Goal: Task Accomplishment & Management: Use online tool/utility

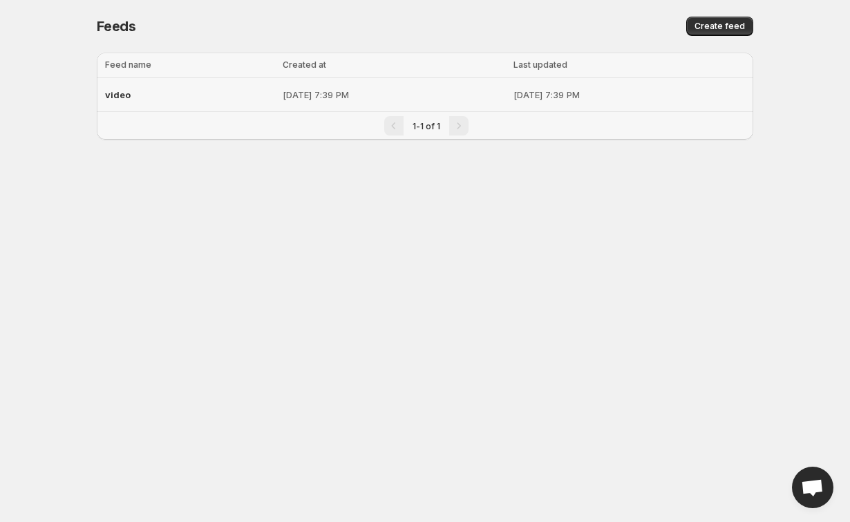
click at [390, 85] on td "[DATE] 7:39 PM" at bounding box center [394, 95] width 231 height 34
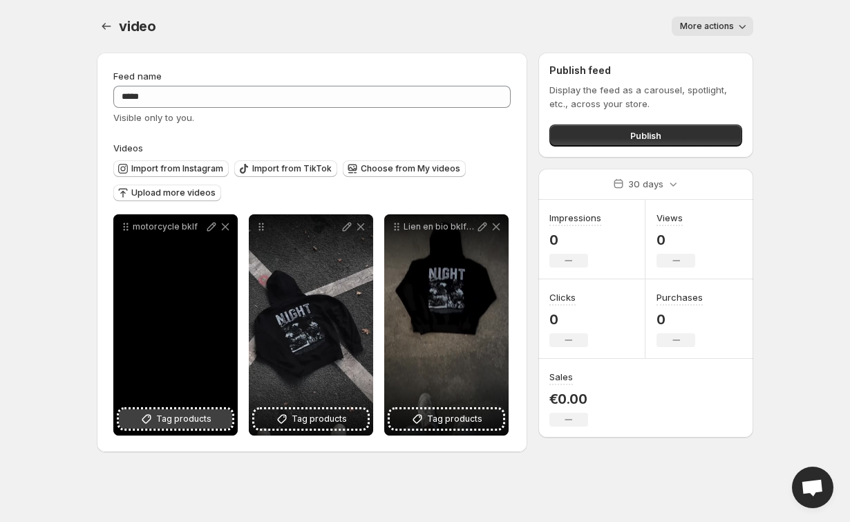
click at [215, 416] on button "Tag products" at bounding box center [175, 418] width 113 height 19
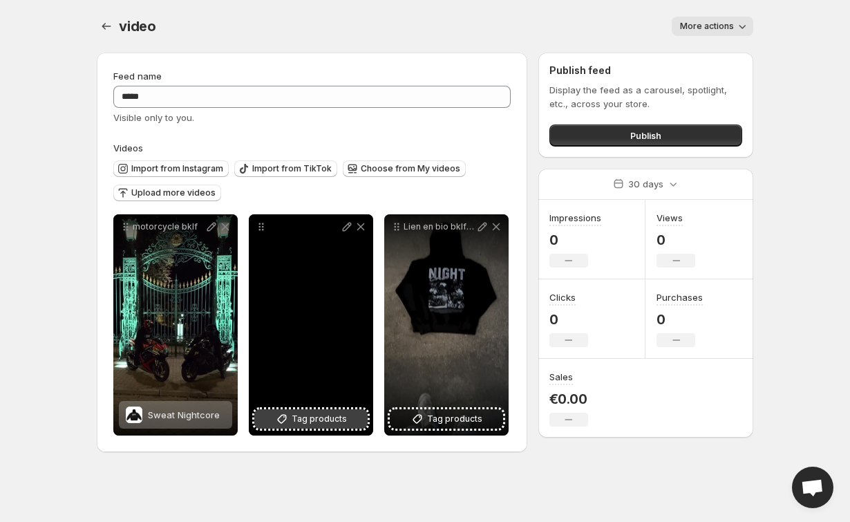
click at [322, 418] on span "Tag products" at bounding box center [319, 419] width 55 height 14
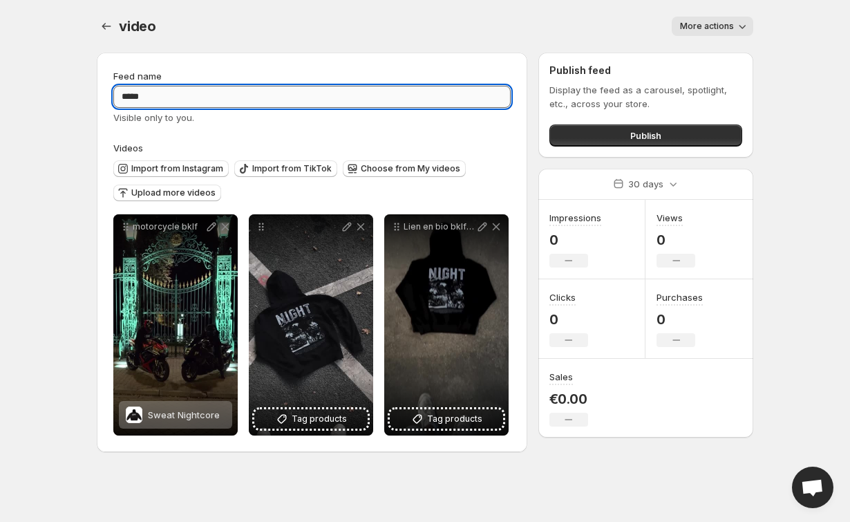
click at [305, 106] on input "*****" at bounding box center [312, 97] width 398 height 22
